Goal: Transaction & Acquisition: Purchase product/service

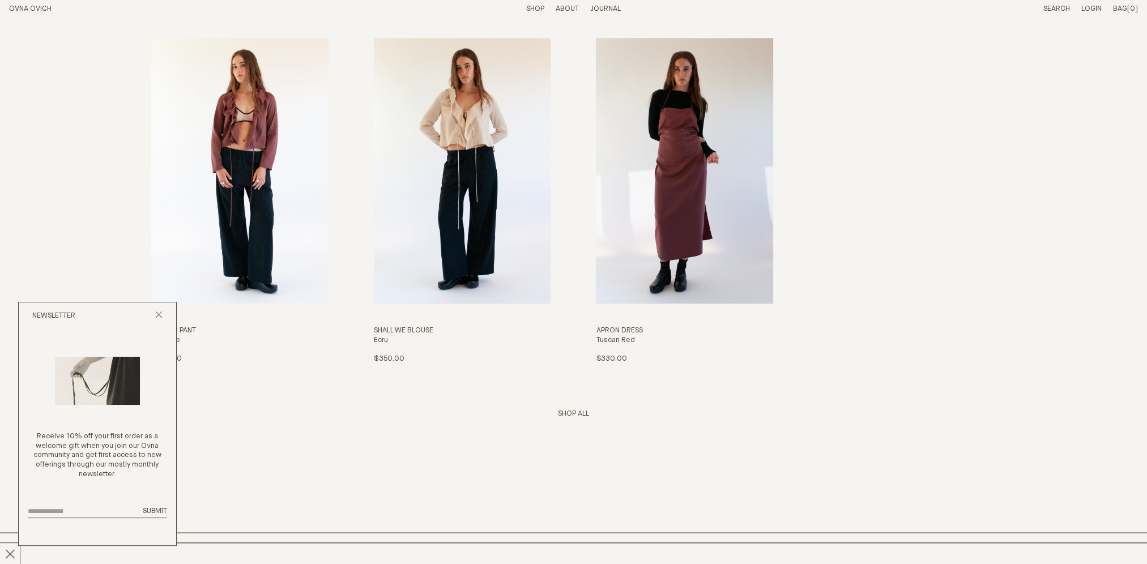
scroll to position [1926, 0]
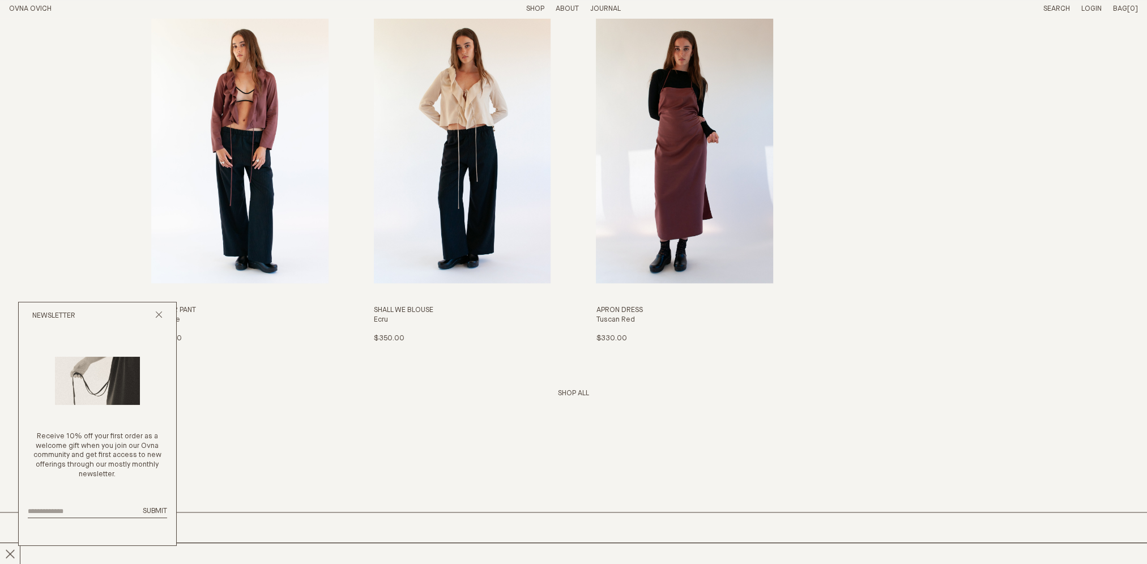
click at [576, 394] on link "Shop All" at bounding box center [573, 393] width 31 height 7
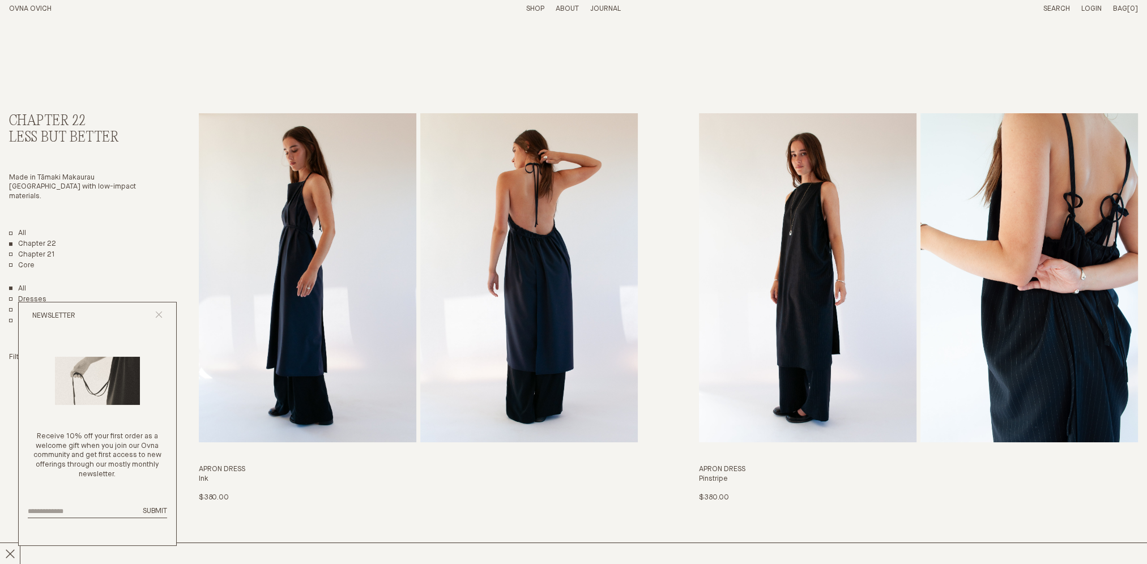
click at [160, 315] on icon "Close popup" at bounding box center [158, 314] width 7 height 7
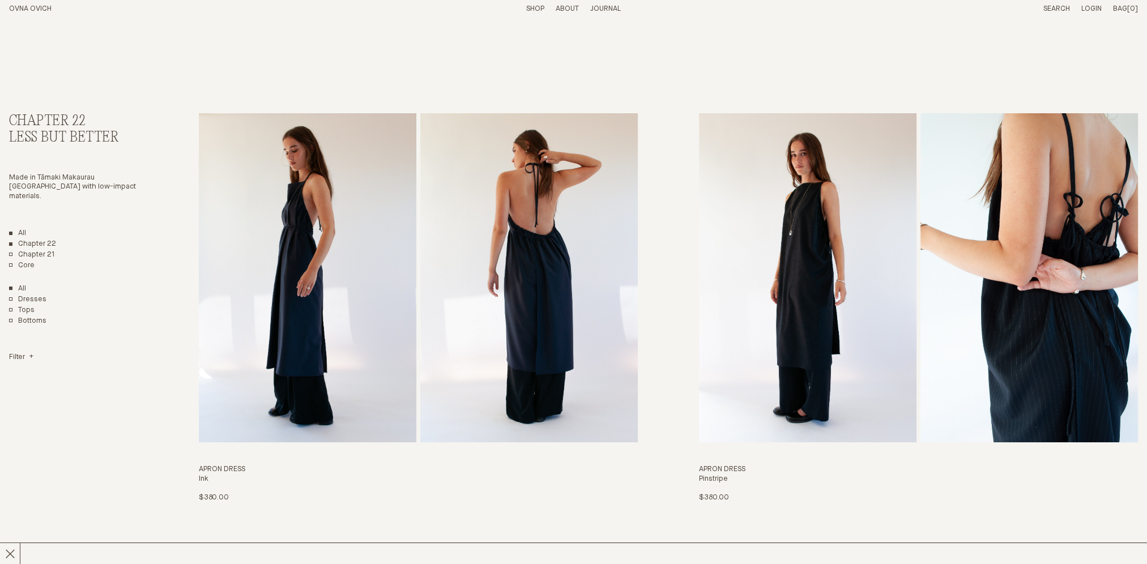
click at [9, 229] on link "All" at bounding box center [17, 234] width 17 height 10
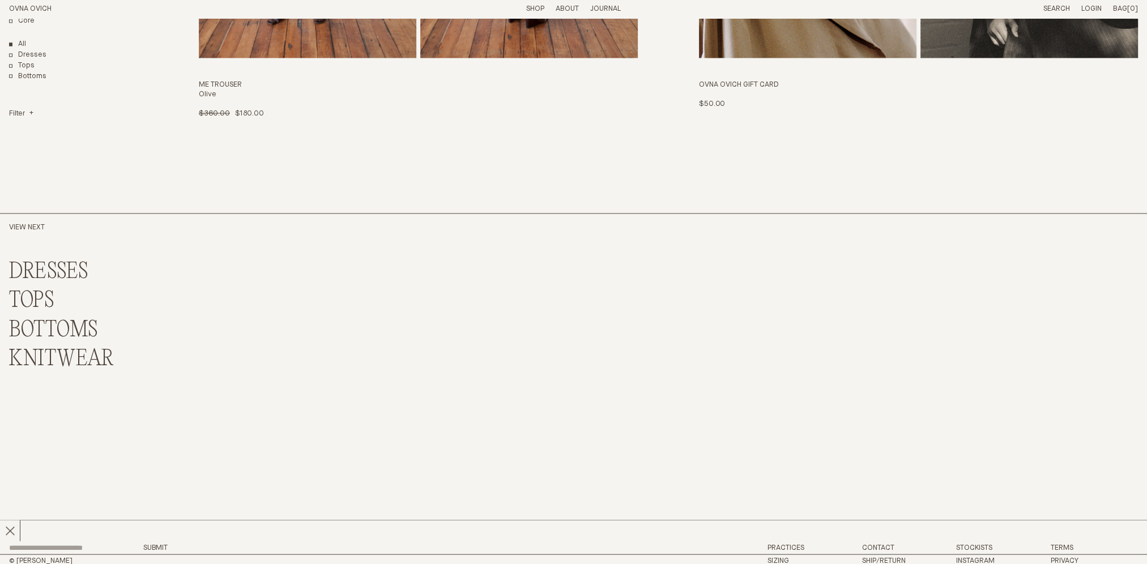
scroll to position [8503, 0]
click at [62, 271] on link "DRESSES" at bounding box center [48, 271] width 79 height 24
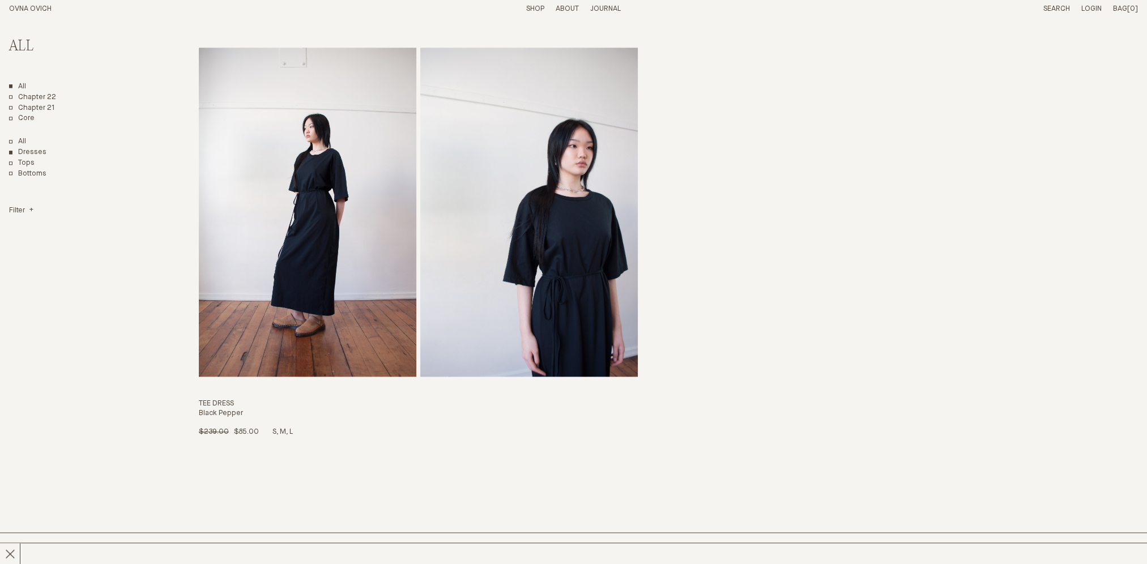
scroll to position [2190, 0]
